Goal: Find specific page/section: Find specific page/section

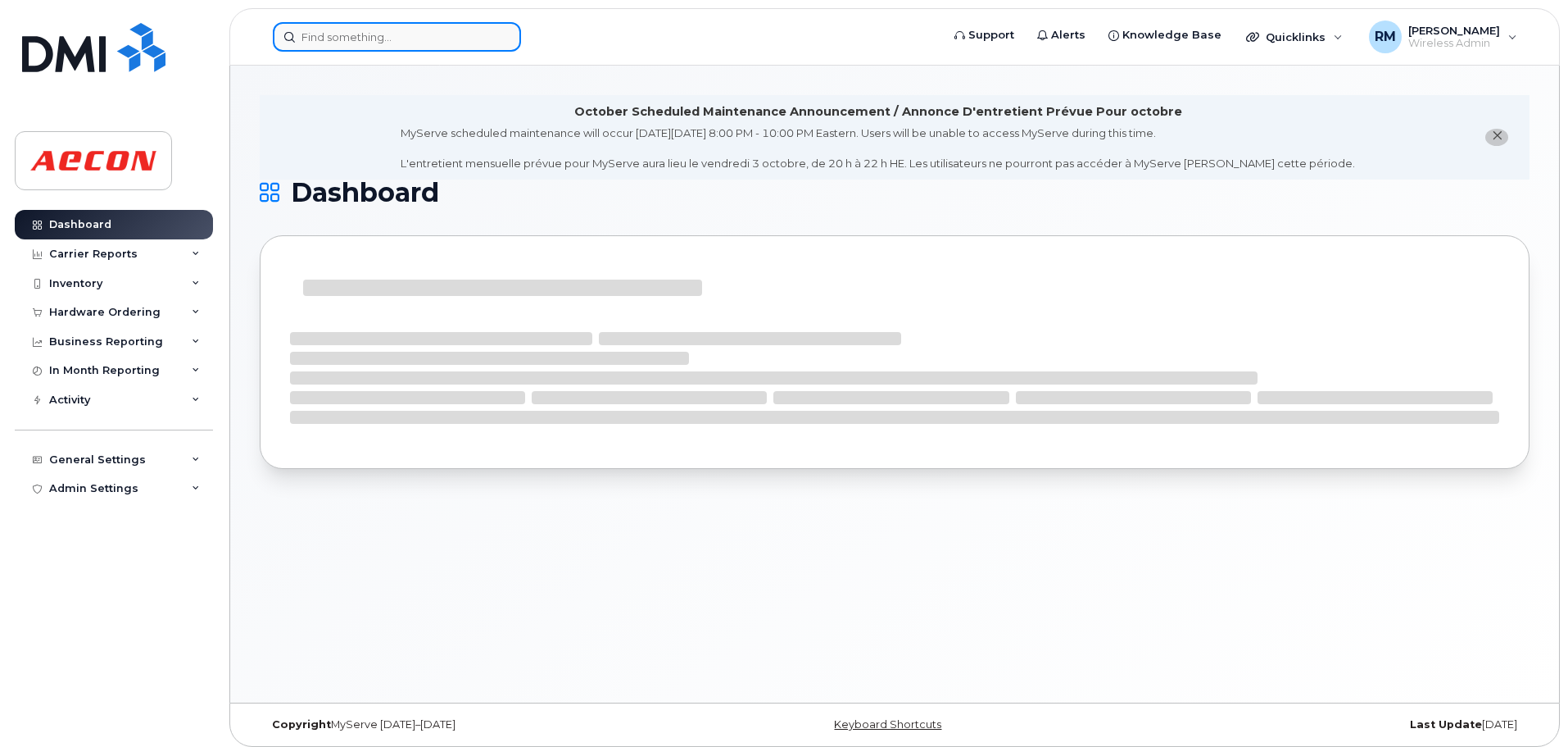
click at [391, 31] on input at bounding box center [396, 36] width 248 height 30
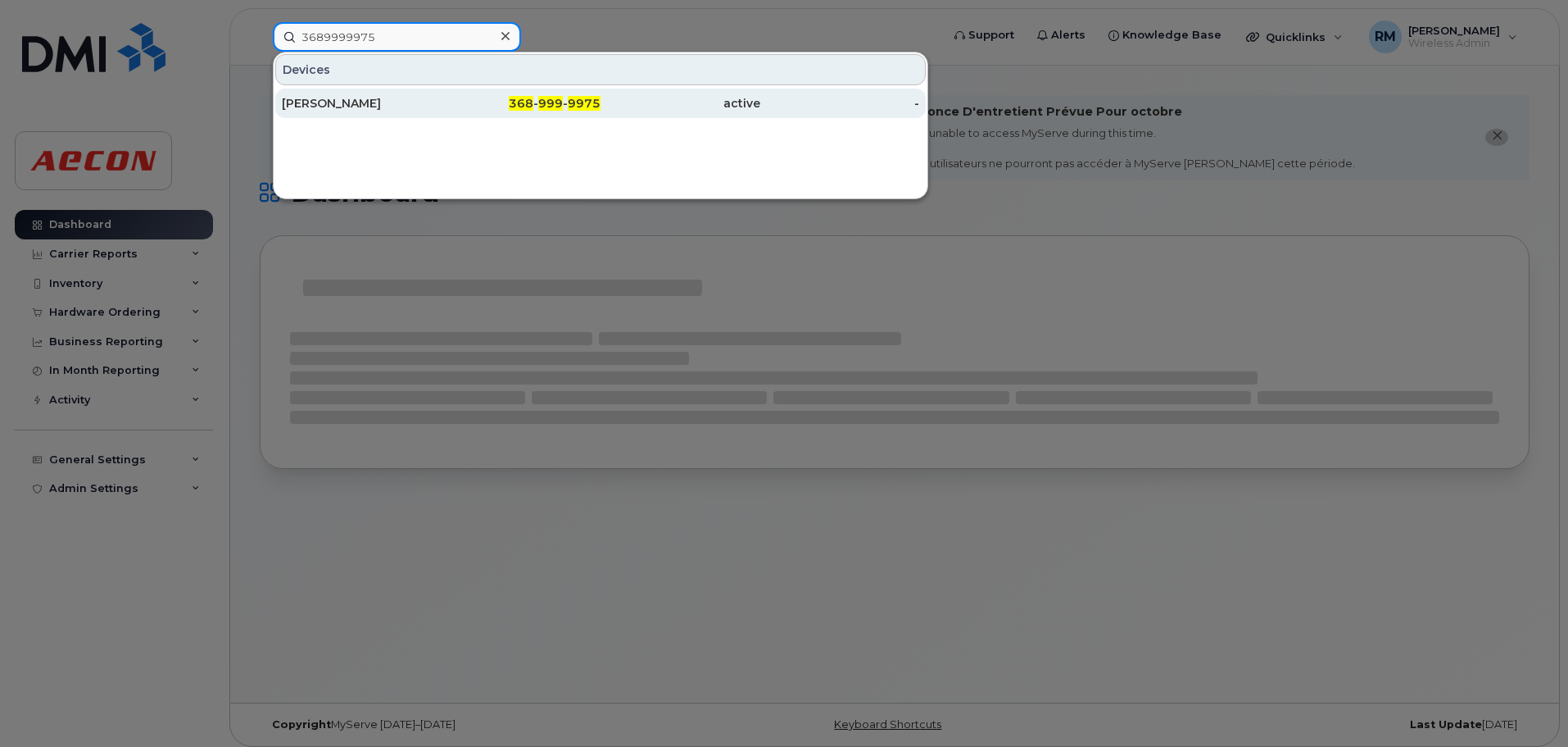
type input "3689999975"
click at [583, 105] on span "9975" at bounding box center [583, 102] width 32 height 15
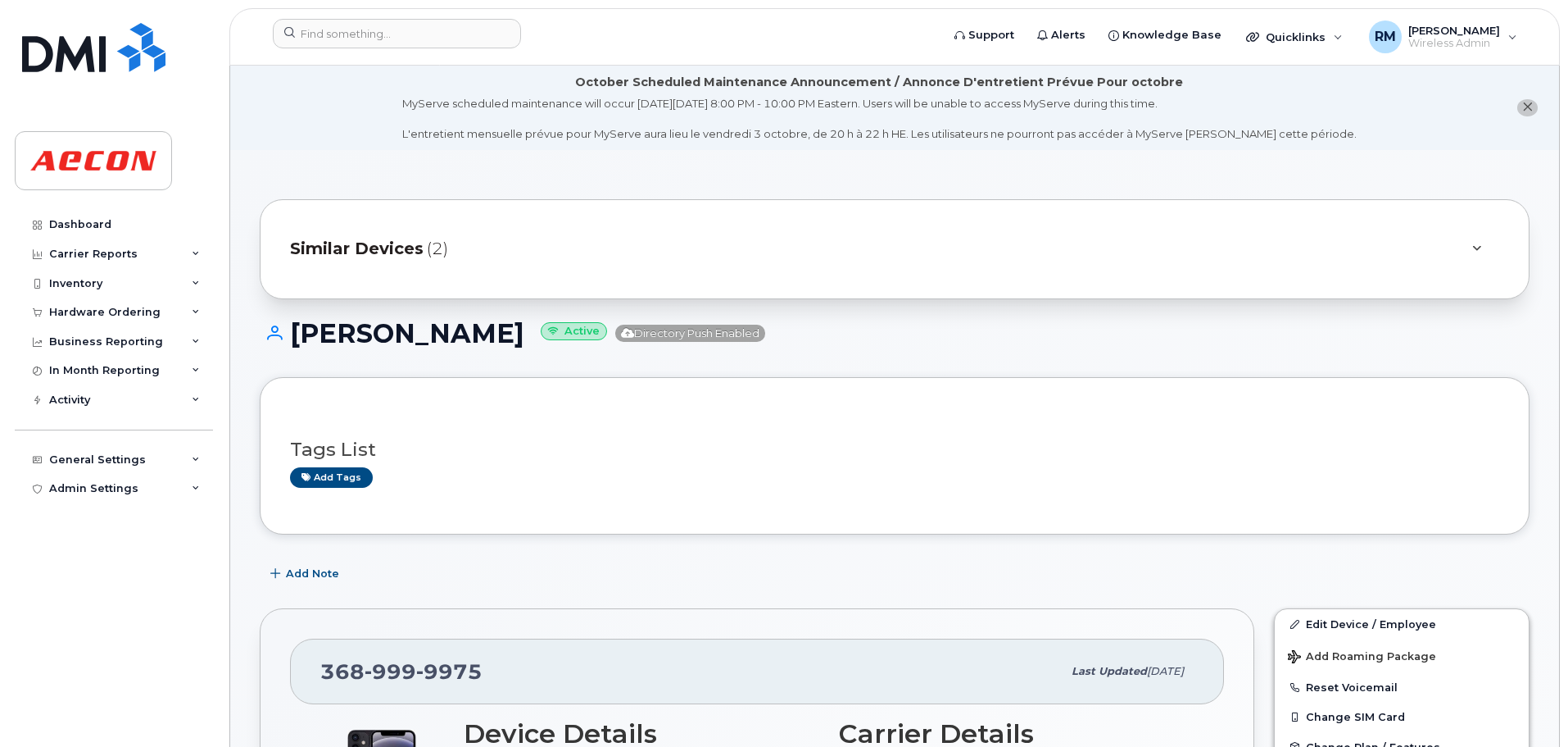
click at [432, 253] on span "(2)" at bounding box center [438, 249] width 22 height 24
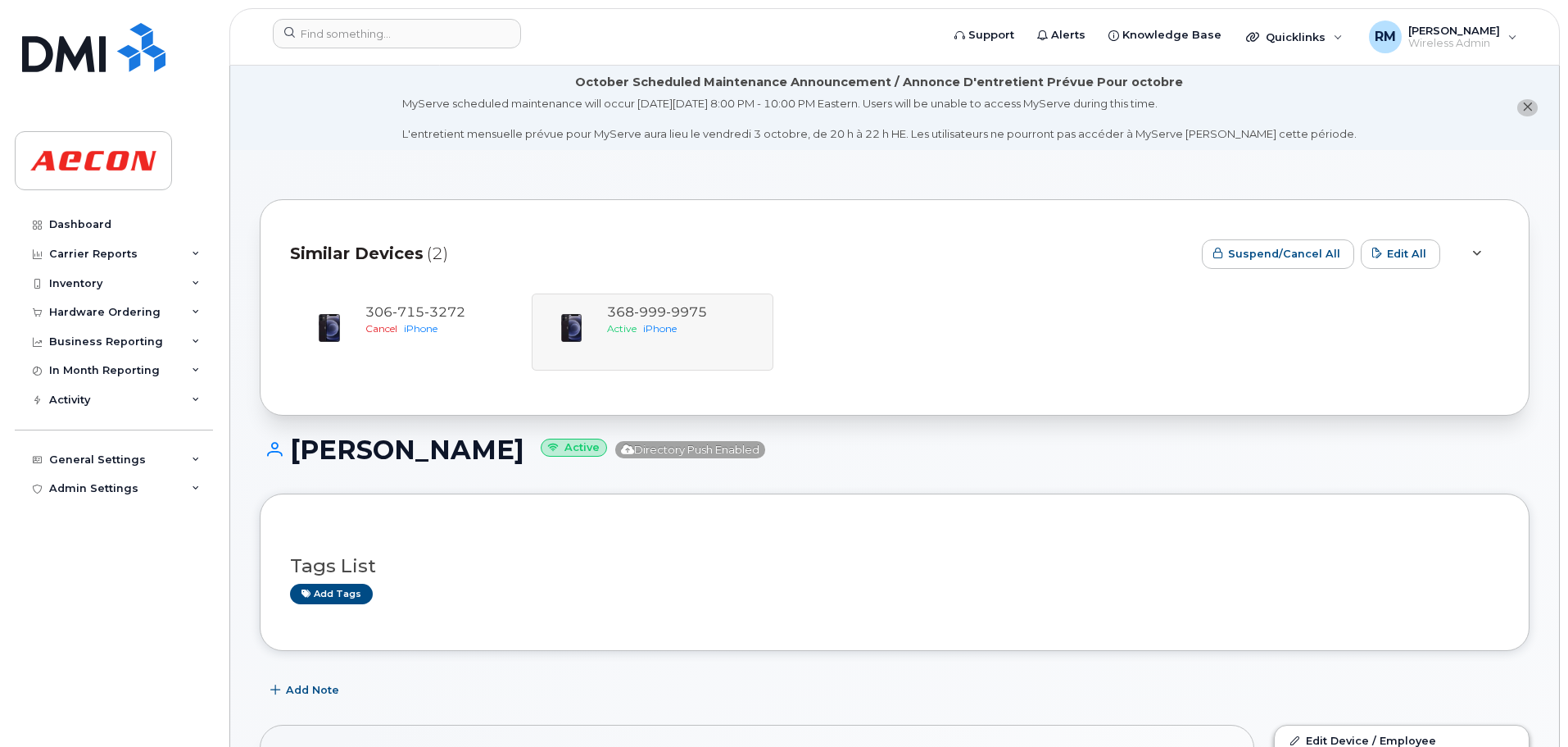
click at [376, 260] on span "Similar Devices" at bounding box center [357, 254] width 134 height 24
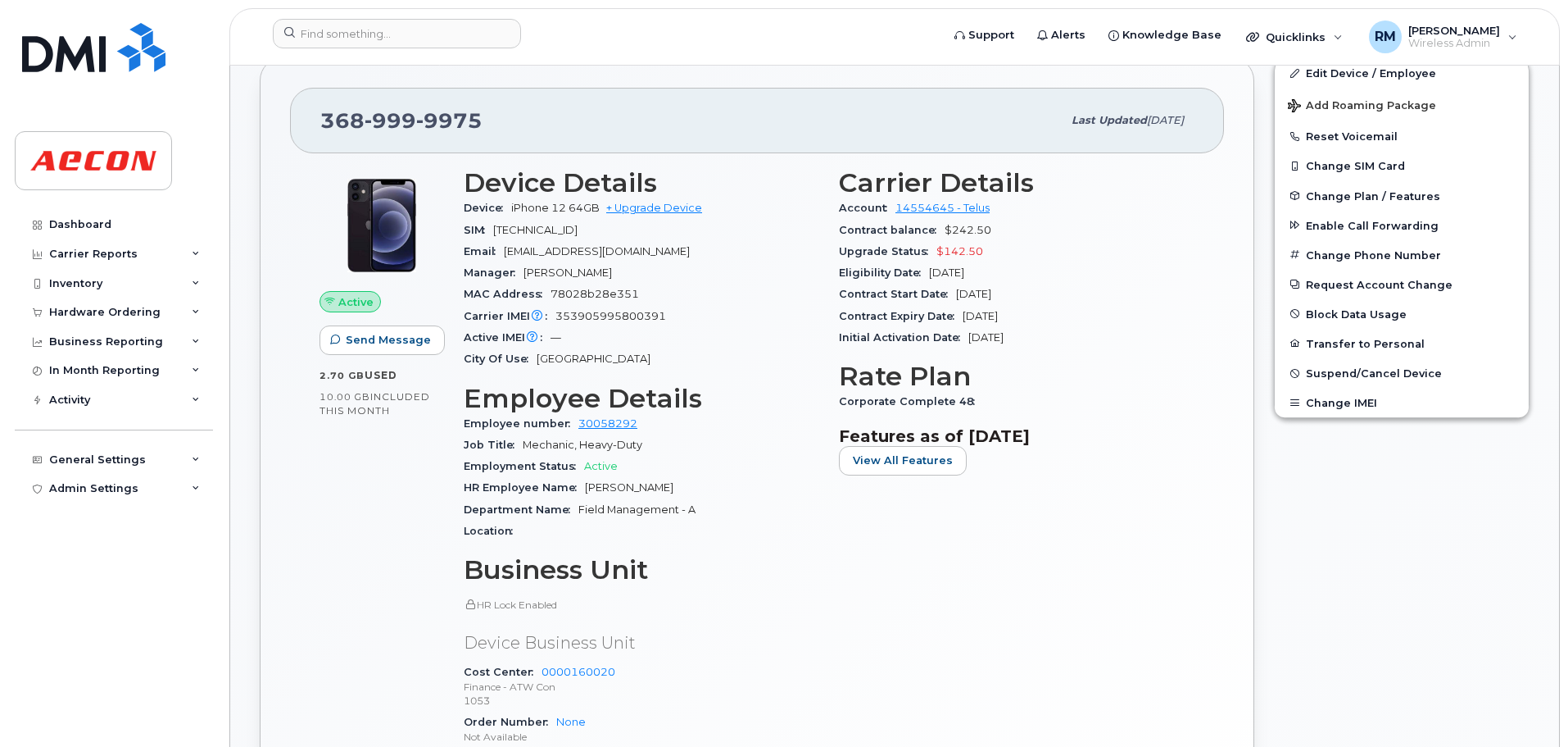
scroll to position [492, 0]
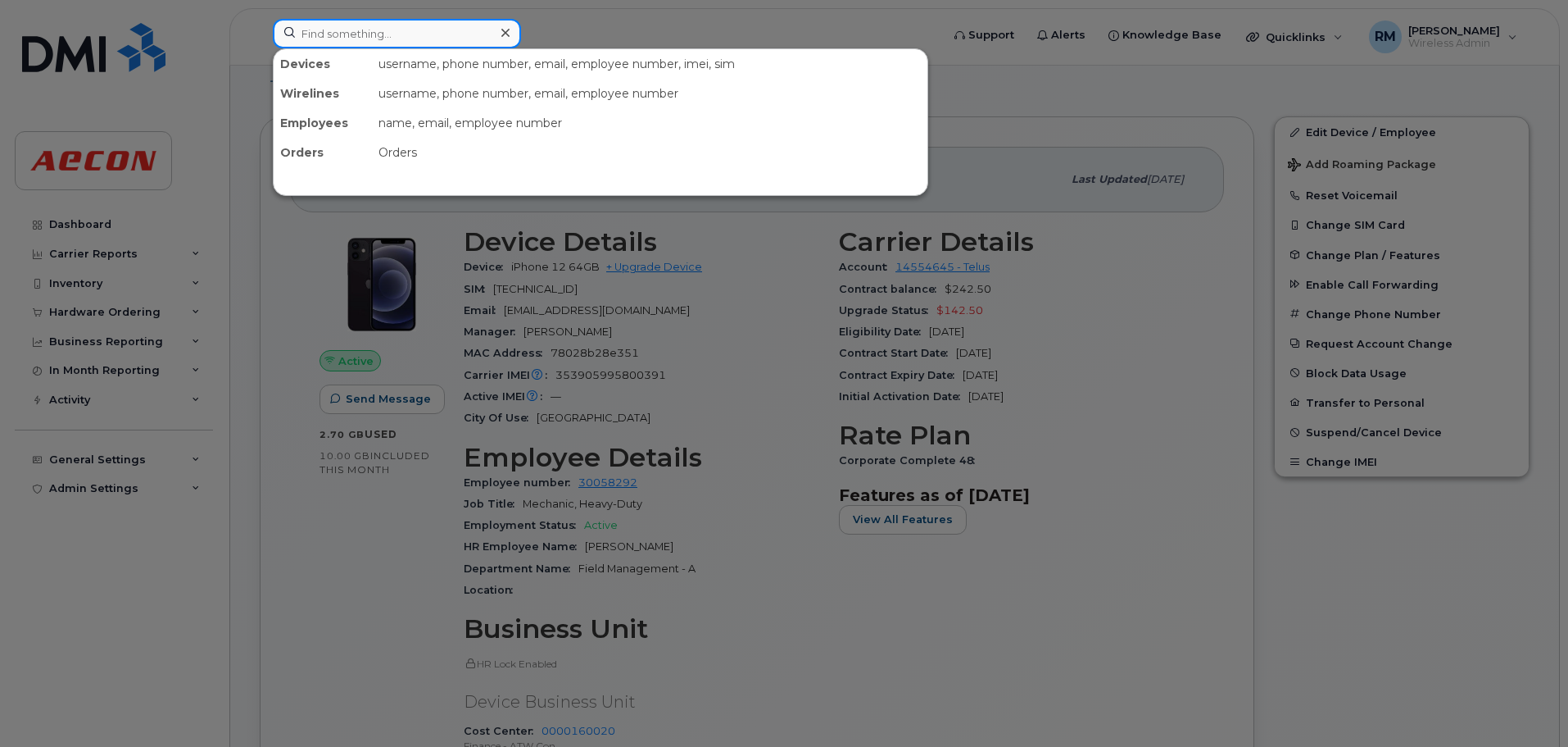
click at [391, 35] on input at bounding box center [396, 33] width 248 height 30
type input "5196438186"
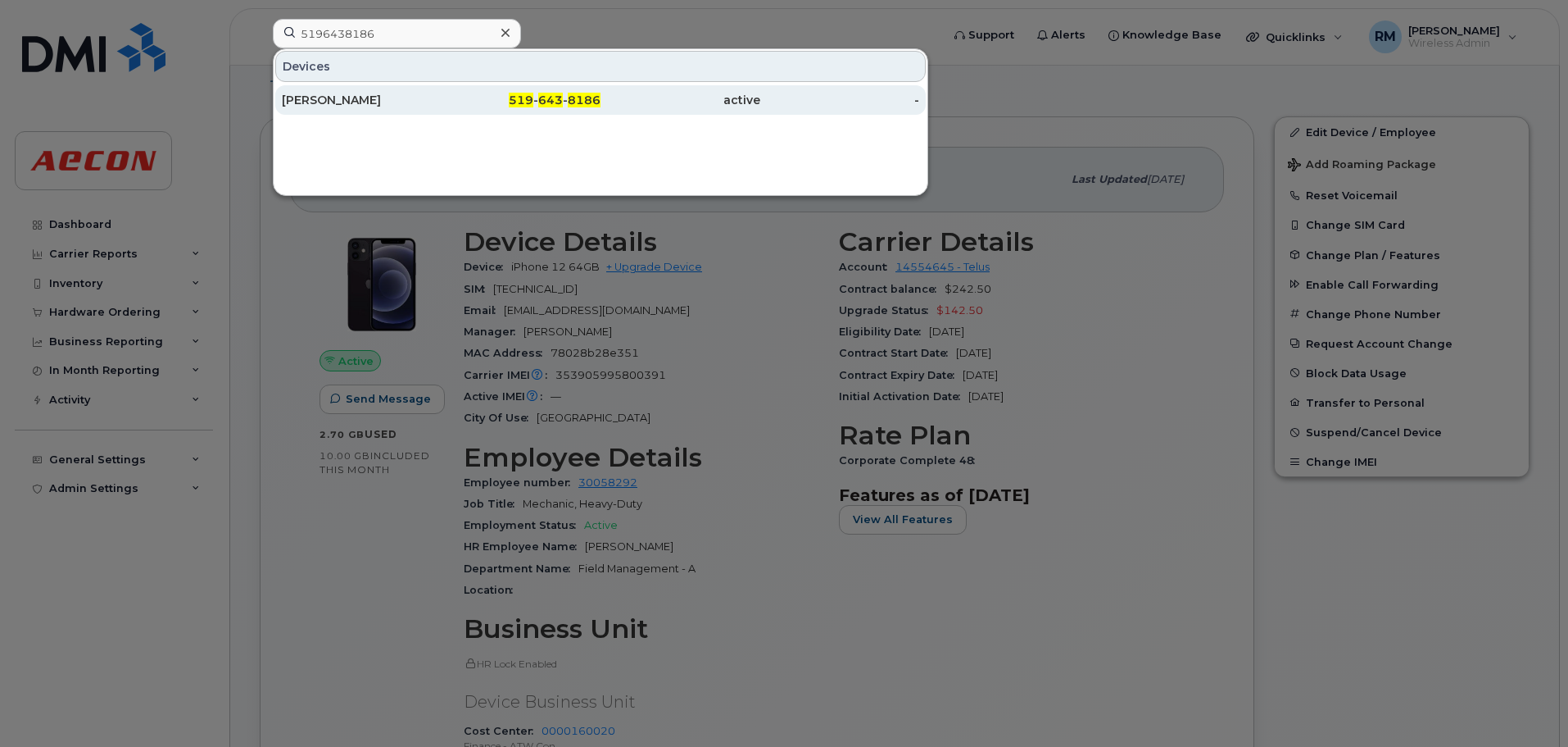
click at [552, 95] on span "643" at bounding box center [550, 99] width 25 height 15
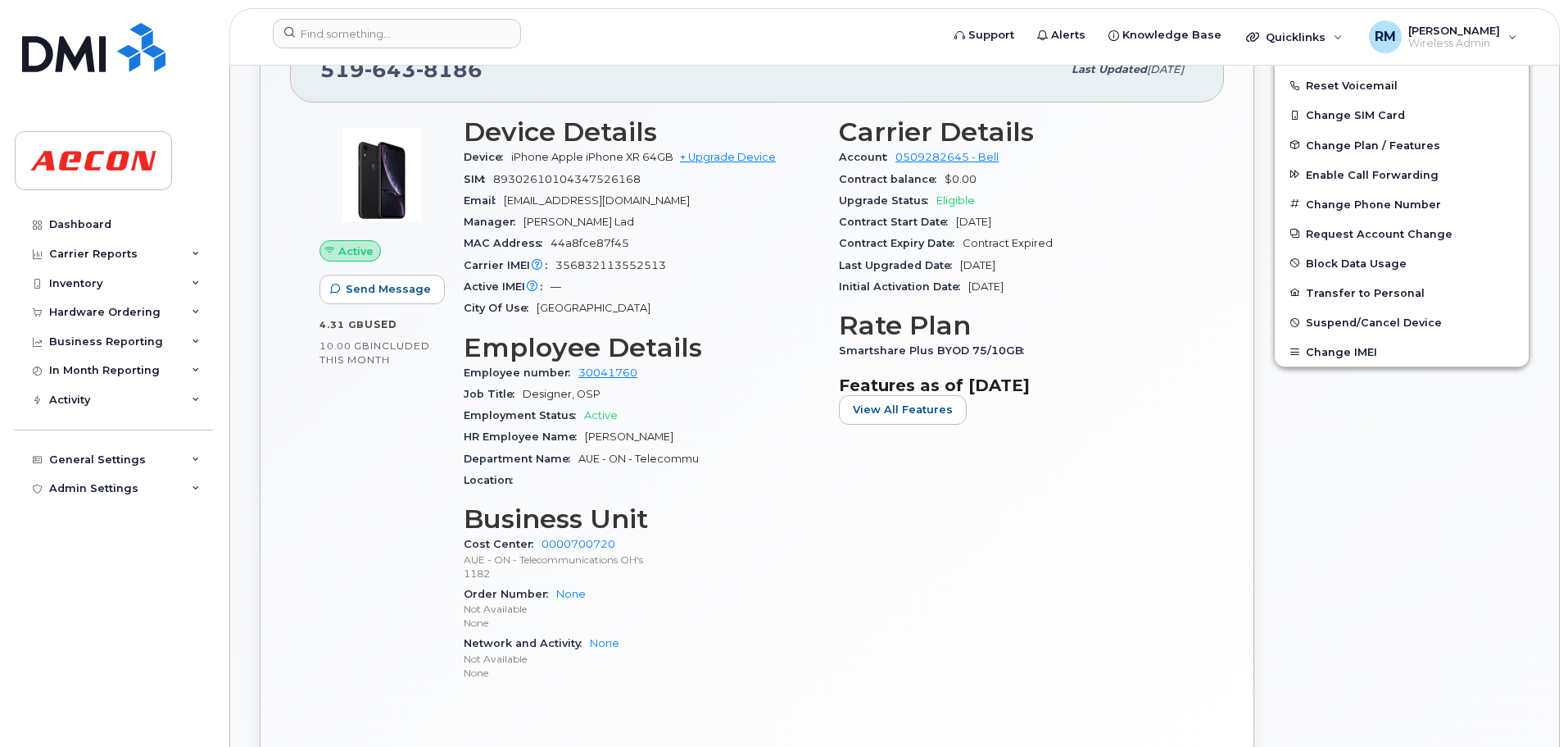
scroll to position [492, 0]
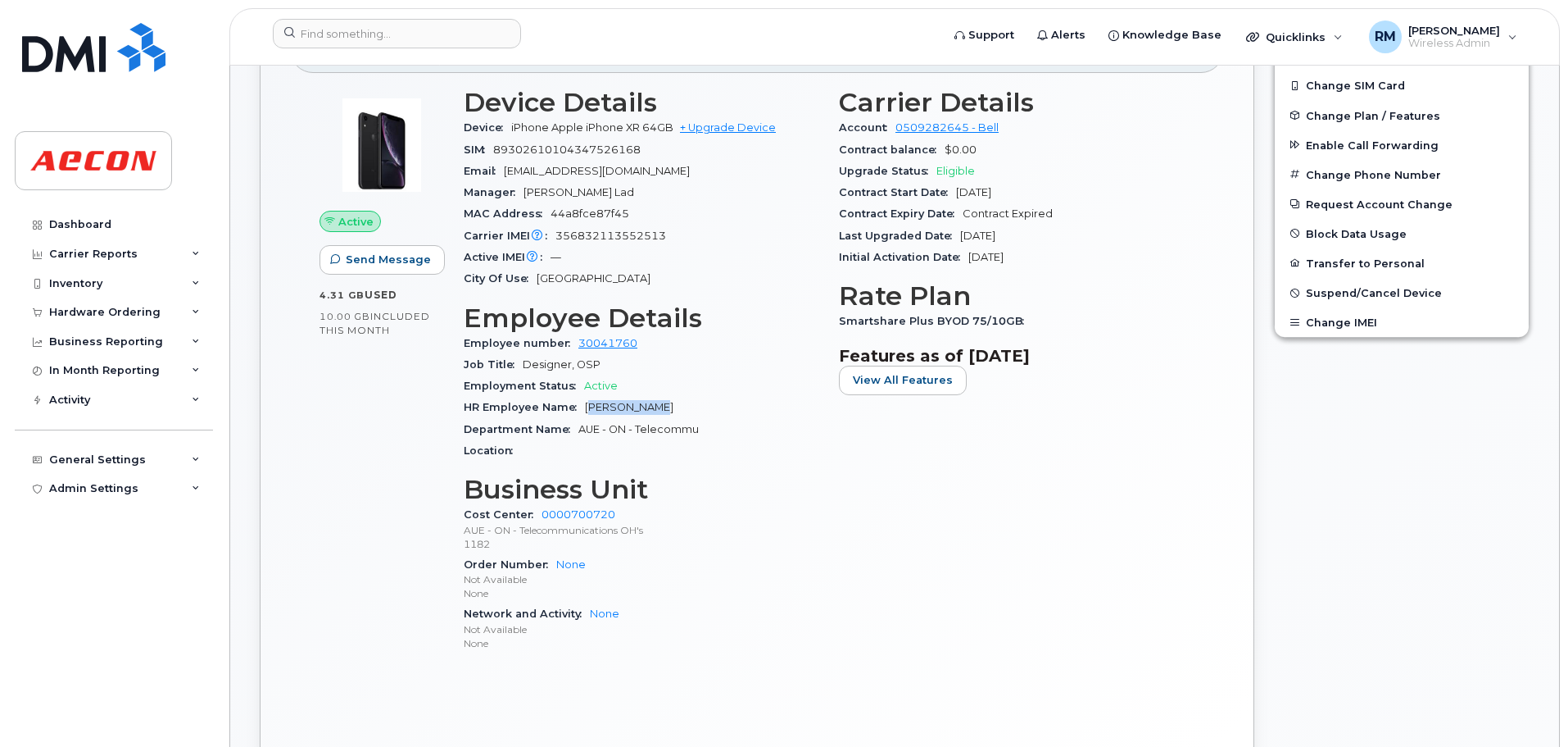
drag, startPoint x: 589, startPoint y: 404, endPoint x: 645, endPoint y: 396, distance: 56.6
click at [653, 399] on div "HR Employee Name Sally Rychlo" at bounding box center [642, 407] width 356 height 22
click at [586, 400] on div "HR Employee Name Sally Rychlo" at bounding box center [642, 407] width 356 height 22
click at [582, 405] on span "HR Employee Name" at bounding box center [524, 406] width 121 height 12
drag, startPoint x: 584, startPoint y: 405, endPoint x: 666, endPoint y: 409, distance: 82.1
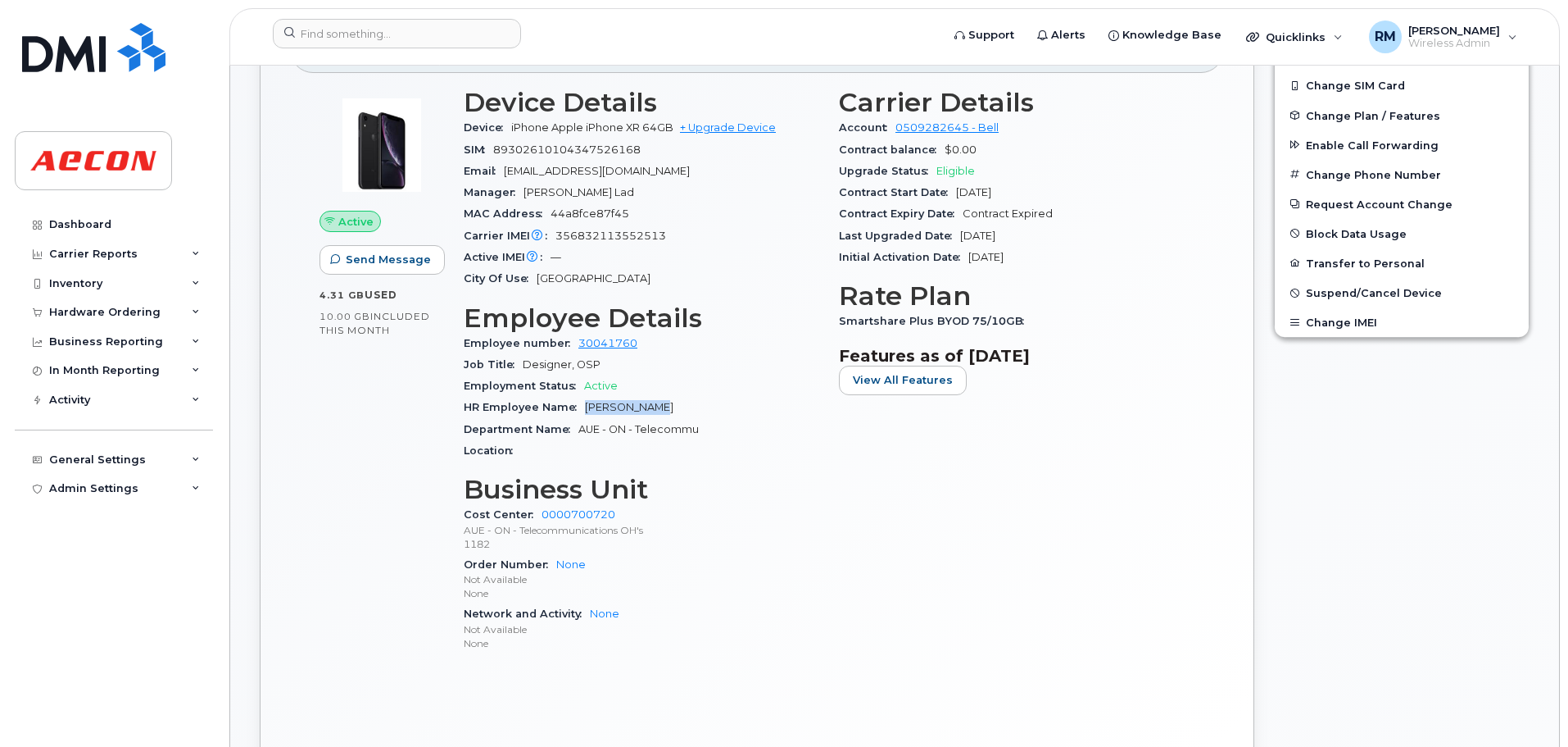
click at [666, 409] on div "HR Employee Name Sally Rychlo" at bounding box center [642, 407] width 356 height 22
copy span "Sally Rychlo"
drag, startPoint x: 840, startPoint y: 322, endPoint x: 1021, endPoint y: 326, distance: 181.0
click at [1021, 326] on span "Smartshare Plus BYOD 75/10GB" at bounding box center [935, 321] width 194 height 12
copy span "Smartshare Plus BYOD 75/10GB"
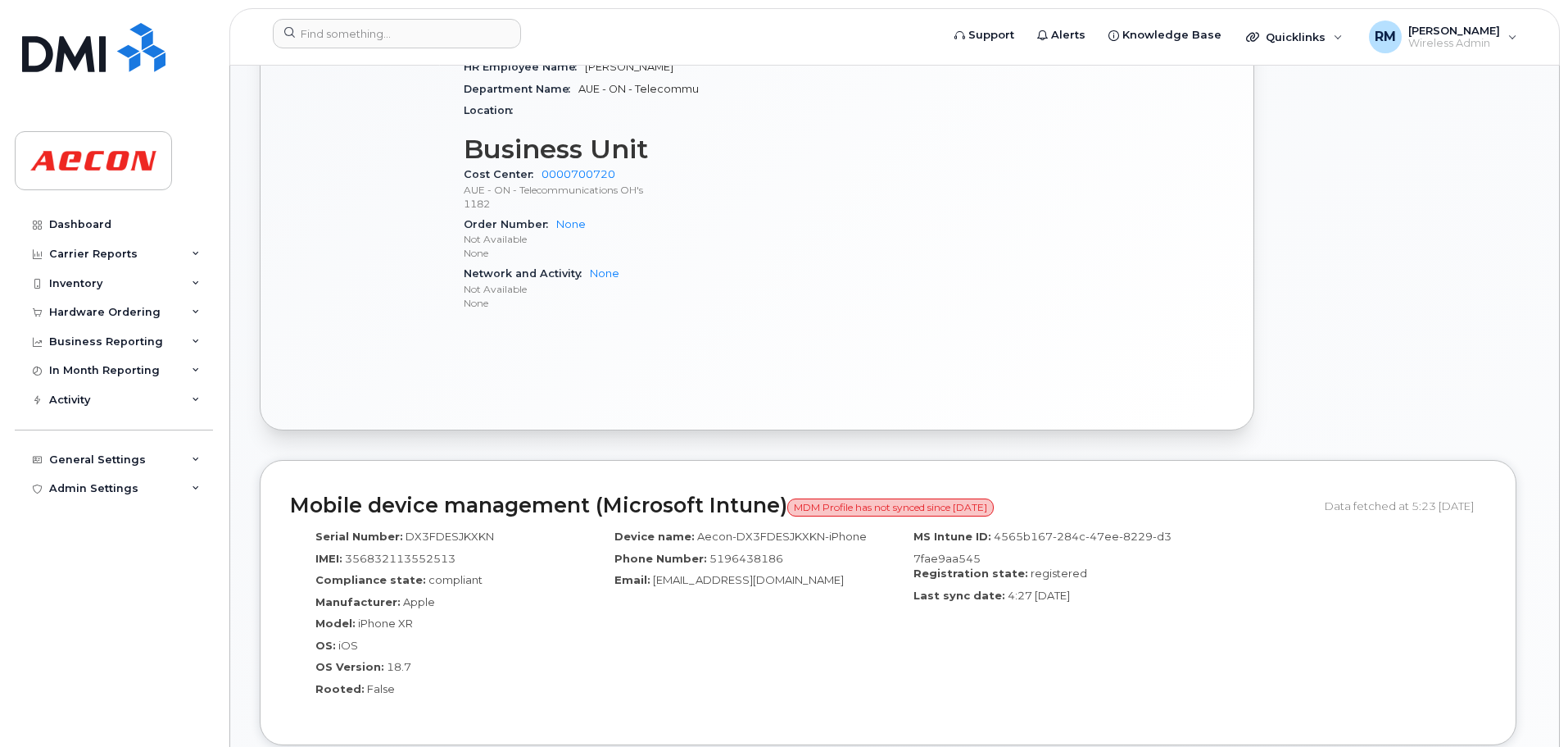
scroll to position [902, 0]
